Goal: Book appointment/travel/reservation

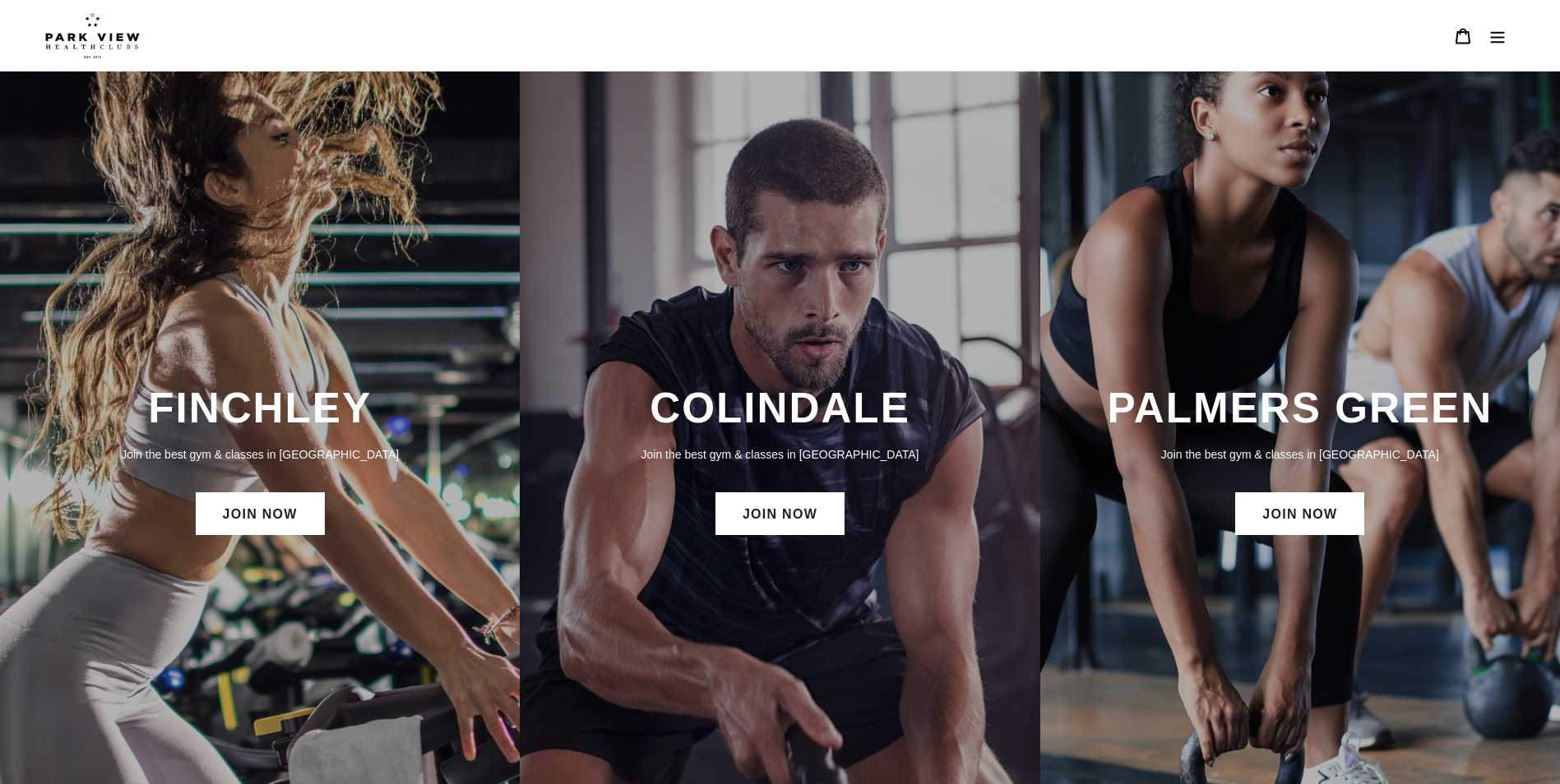
drag, startPoint x: 299, startPoint y: 423, endPoint x: 293, endPoint y: 432, distance: 10.8
click at [296, 427] on h3 "FINCHLEY" at bounding box center [259, 408] width 487 height 50
drag, startPoint x: 293, startPoint y: 432, endPoint x: 268, endPoint y: 516, distance: 87.6
click at [268, 516] on link "JOIN NOW" at bounding box center [260, 514] width 129 height 43
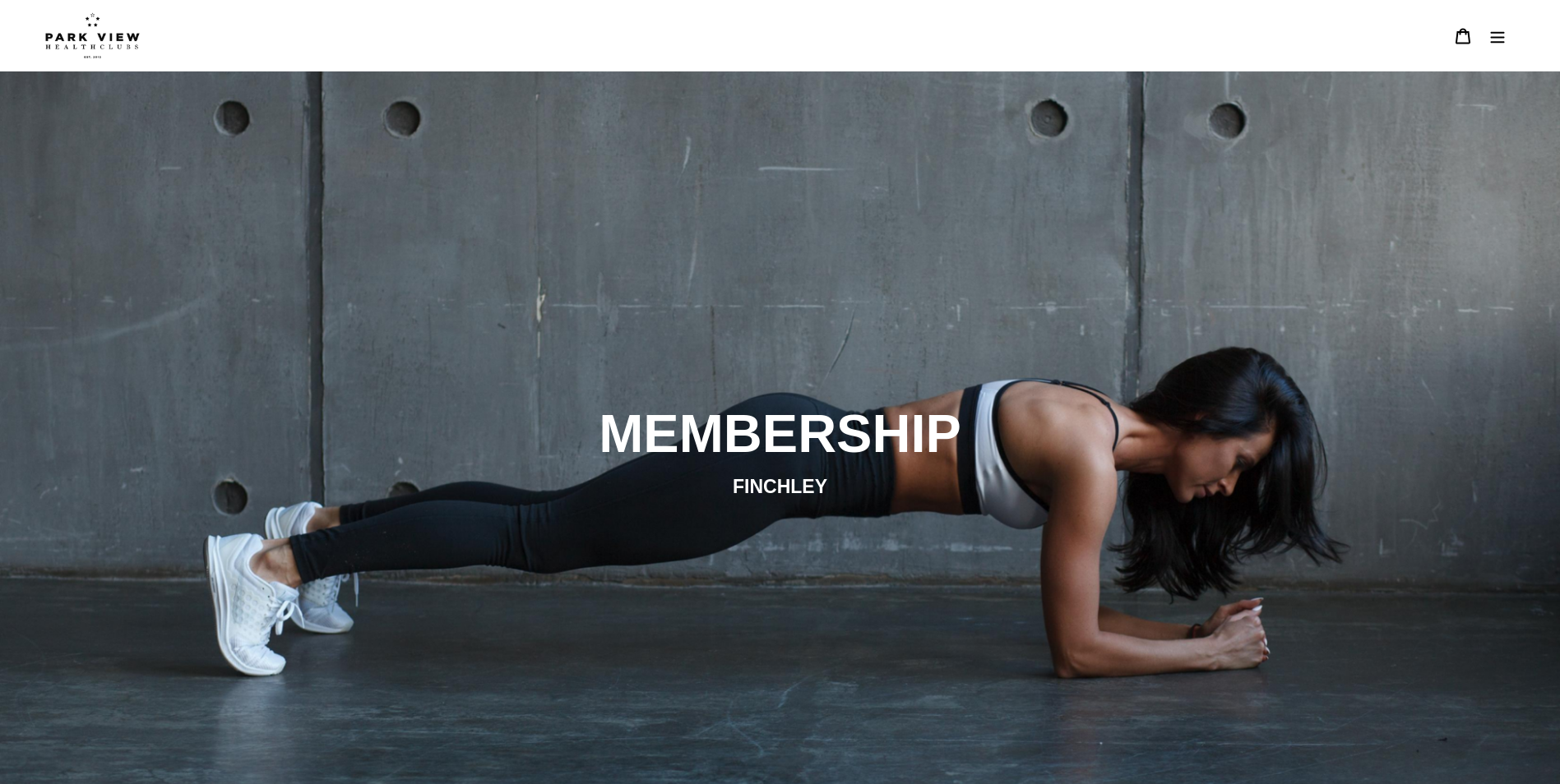
click at [1488, 40] on button "Menu" at bounding box center [1498, 35] width 34 height 35
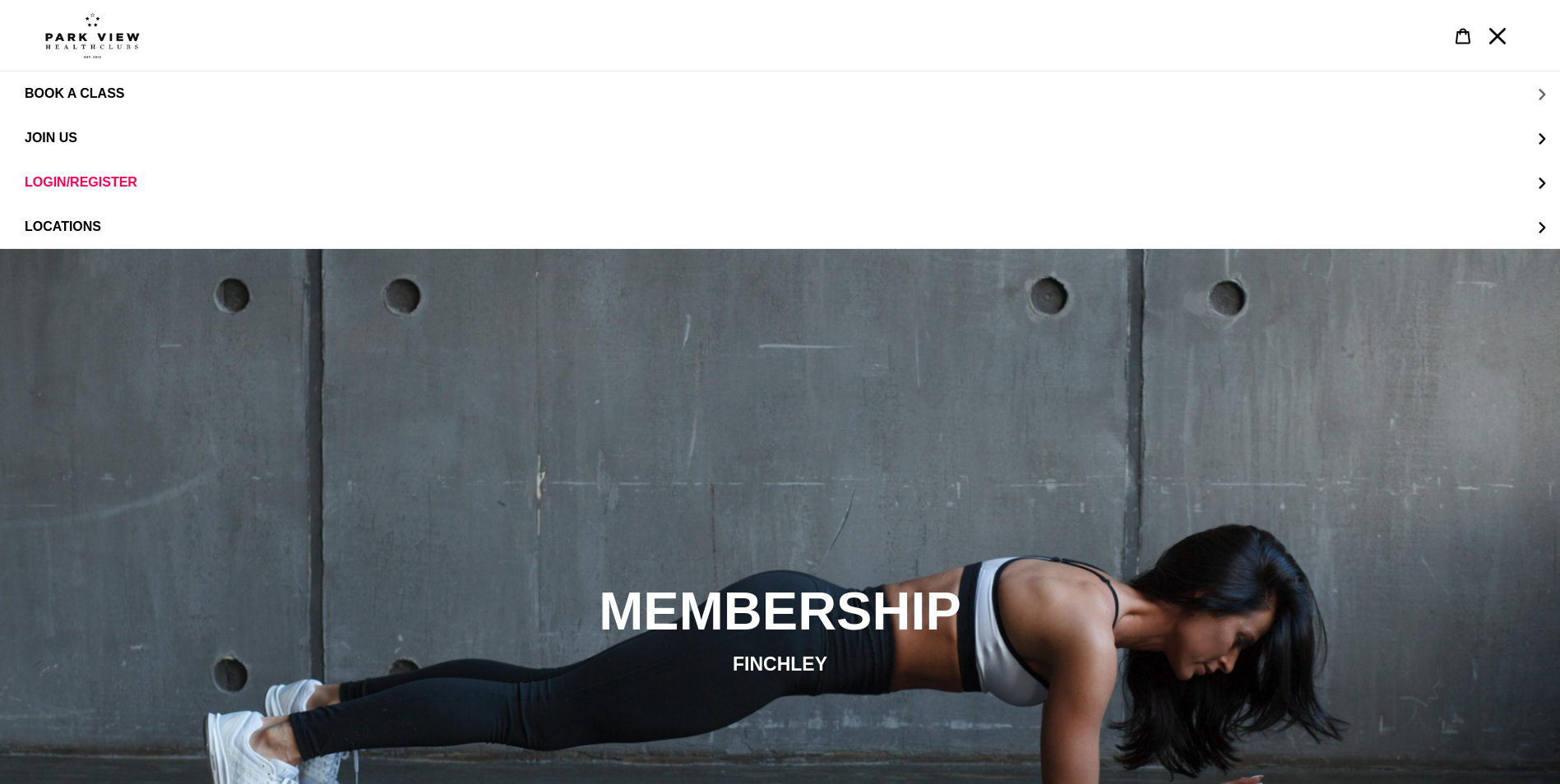
click at [1540, 93] on button "BOOK A CLASS" at bounding box center [780, 94] width 1560 height 45
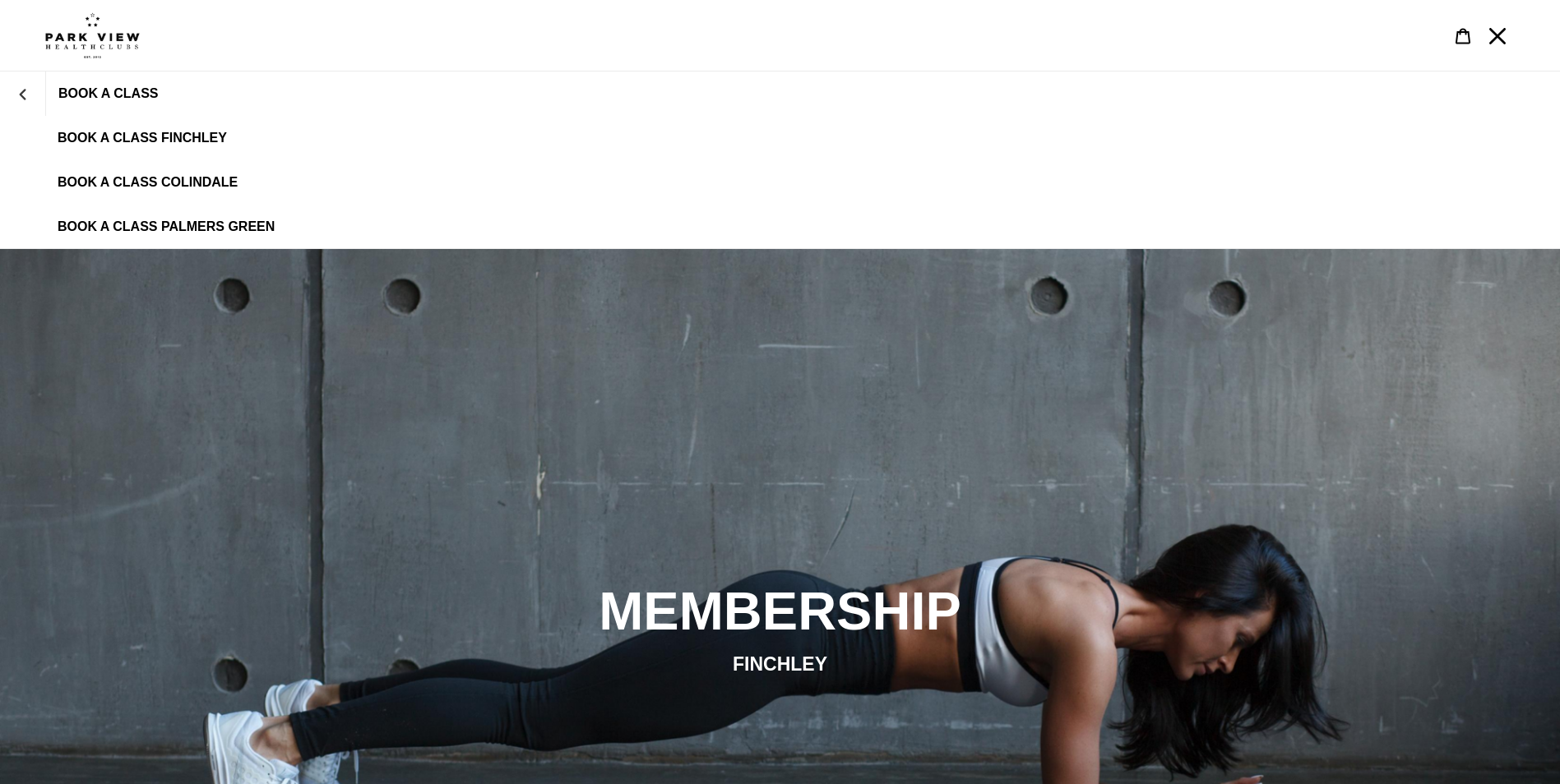
click at [186, 134] on span "BOOK A CLASS FINCHLEY" at bounding box center [142, 138] width 170 height 15
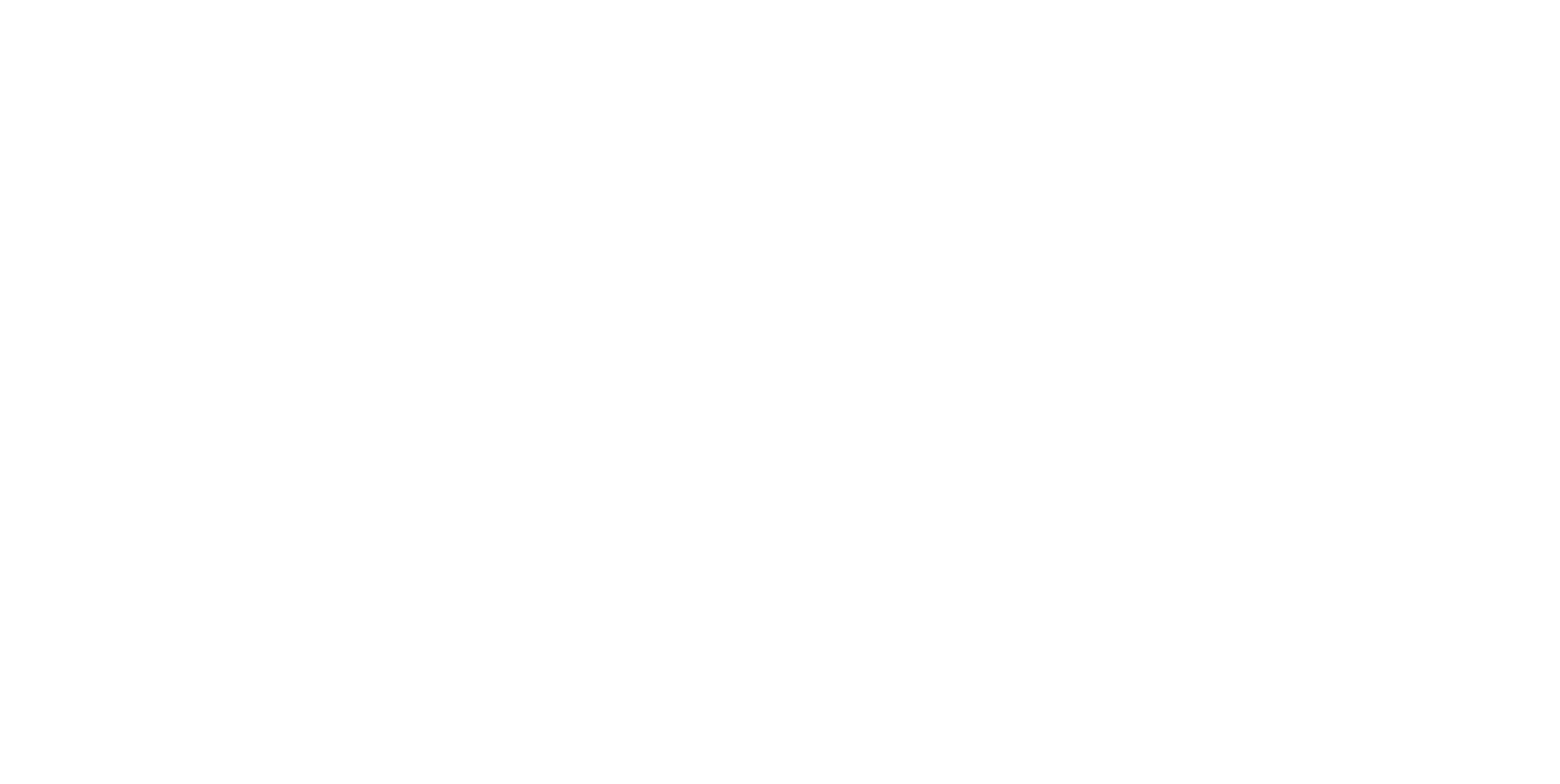
scroll to position [1159, 0]
